Goal: Transaction & Acquisition: Purchase product/service

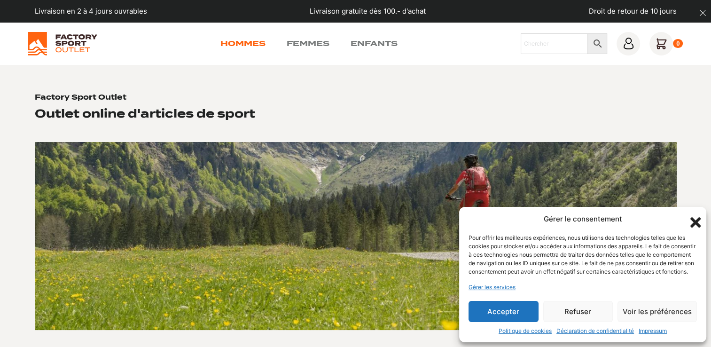
click at [238, 42] on link "Hommes" at bounding box center [242, 43] width 45 height 11
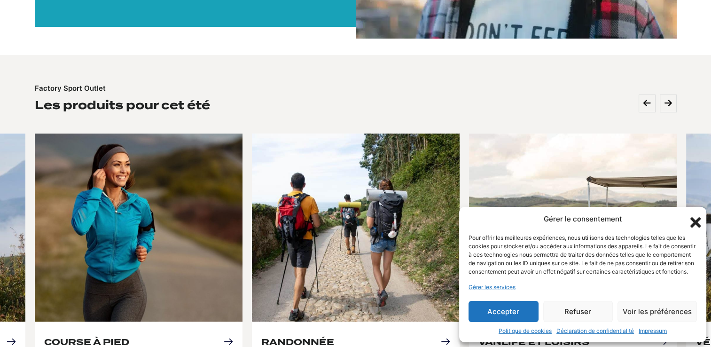
scroll to position [336, 0]
click at [690, 214] on icon "Fermer la boîte de dialogue" at bounding box center [695, 222] width 16 height 16
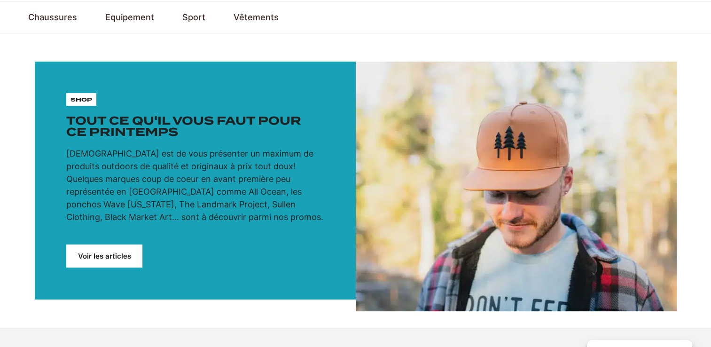
scroll to position [0, 0]
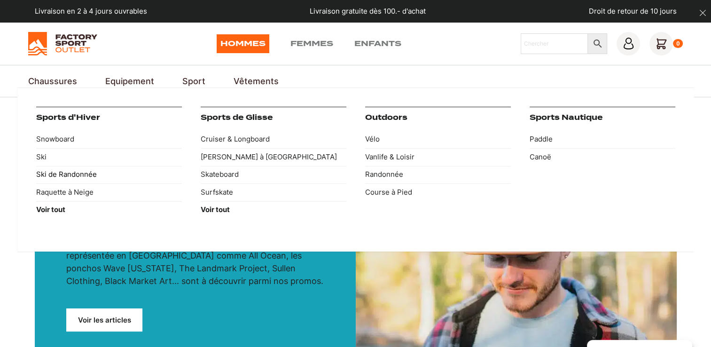
click at [72, 172] on link "Ski de Randonnée" at bounding box center [109, 175] width 146 height 18
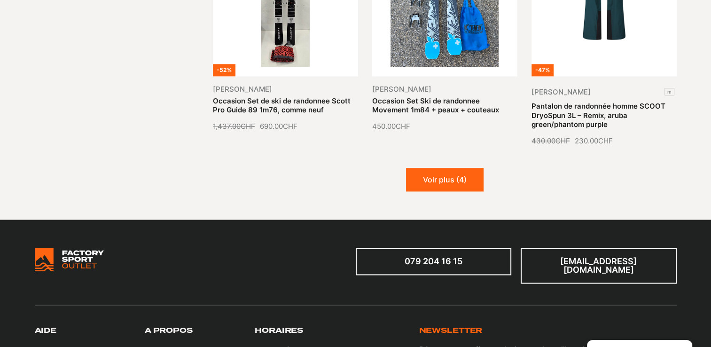
scroll to position [1199, 0]
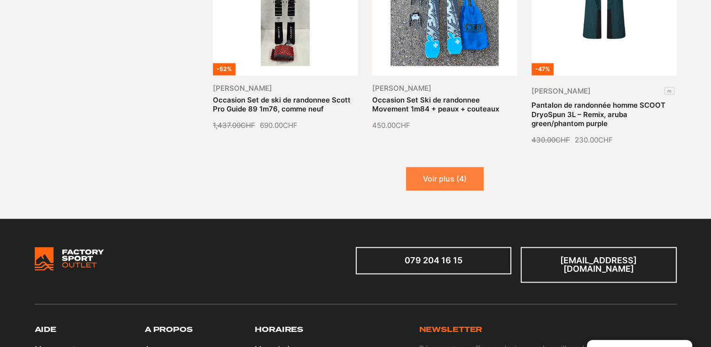
click at [456, 167] on button "Voir plus (4)" at bounding box center [444, 178] width 77 height 23
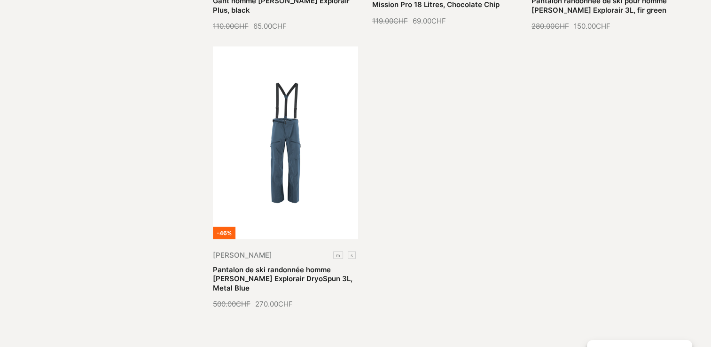
scroll to position [1582, 0]
